Goal: Information Seeking & Learning: Find specific fact

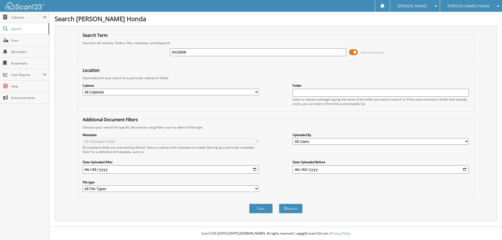
type input "5010806"
click at [255, 92] on select "All Cabinets CAR DEALS DEPOSITS PARTS SERVICE RO WE OWE NEEDS FILING" at bounding box center [171, 92] width 176 height 7
select select "53630"
click at [83, 89] on select "All Cabinets CAR DEALS DEPOSITS PARTS SERVICE RO WE OWE NEEDS FILING" at bounding box center [171, 92] width 176 height 7
click at [112, 169] on input "date" at bounding box center [171, 169] width 176 height 8
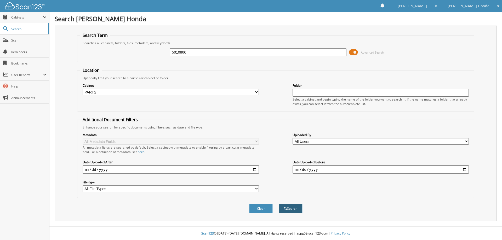
click at [293, 206] on button "Search" at bounding box center [291, 209] width 24 height 10
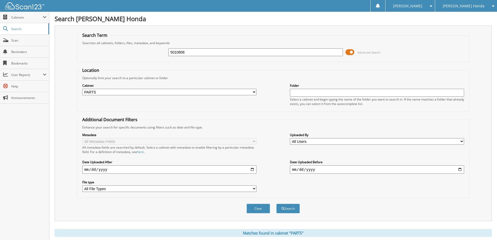
click at [361, 53] on span "Advanced Search" at bounding box center [369, 52] width 23 height 4
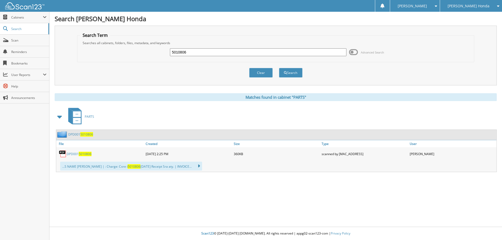
click at [85, 134] on span "5010806" at bounding box center [86, 134] width 13 height 4
